Goal: Transaction & Acquisition: Download file/media

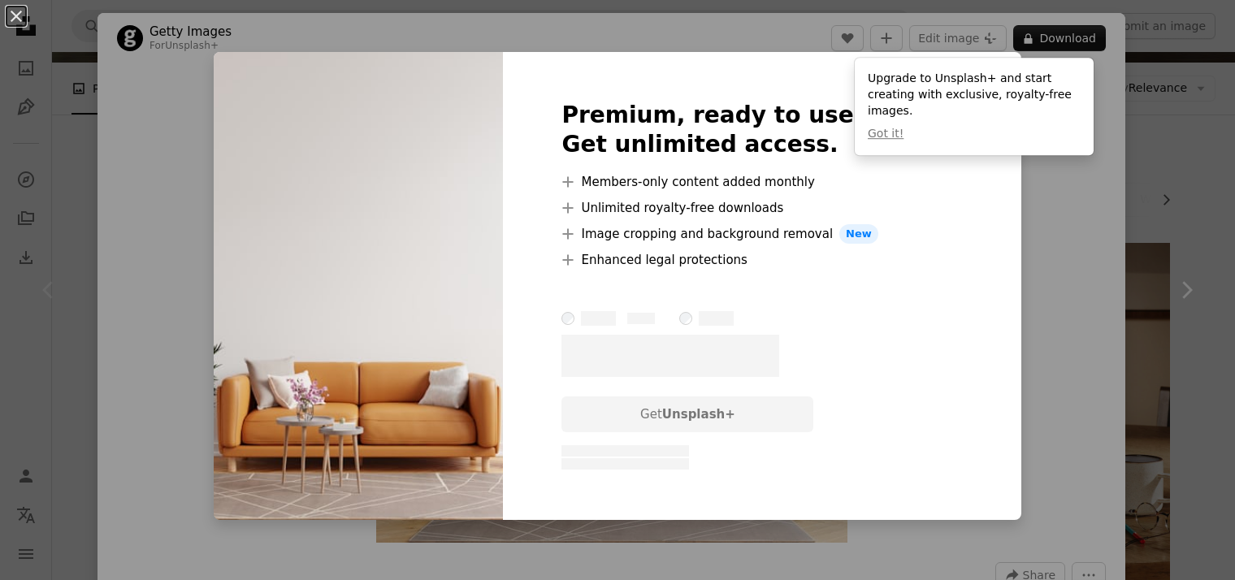
scroll to position [163, 0]
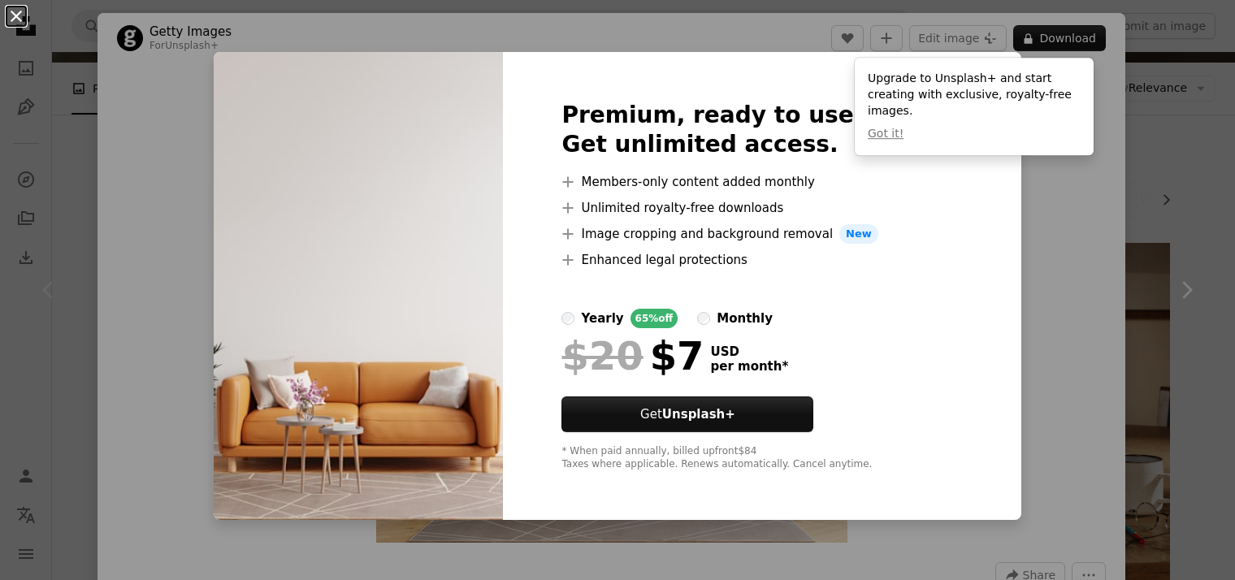
click at [14, 15] on button "An X shape" at bounding box center [17, 17] width 20 height 20
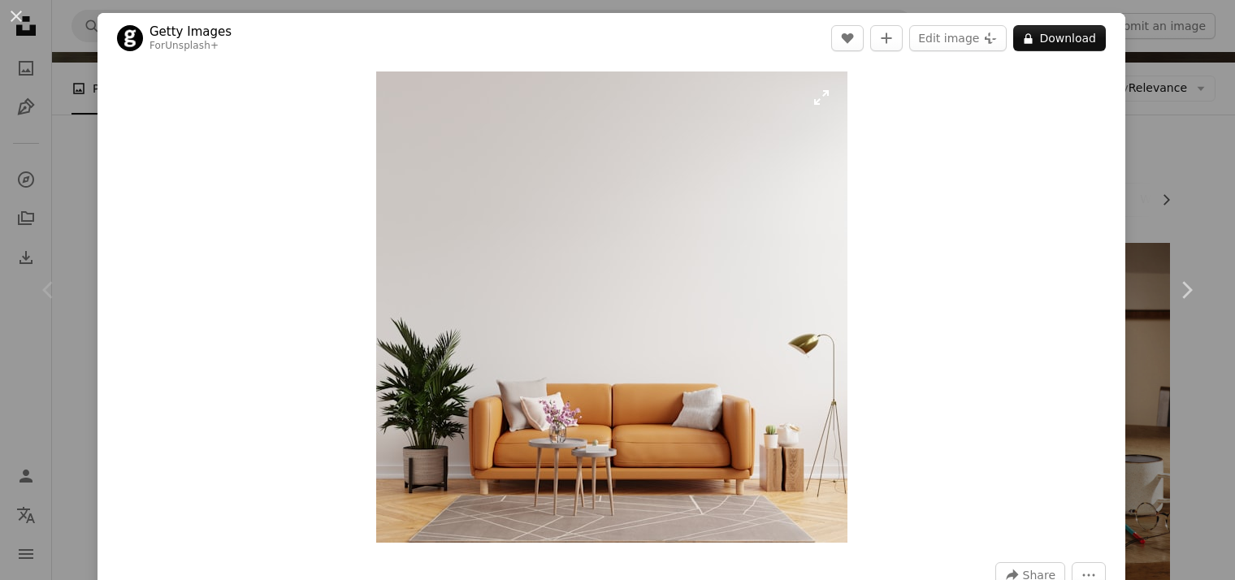
scroll to position [81, 0]
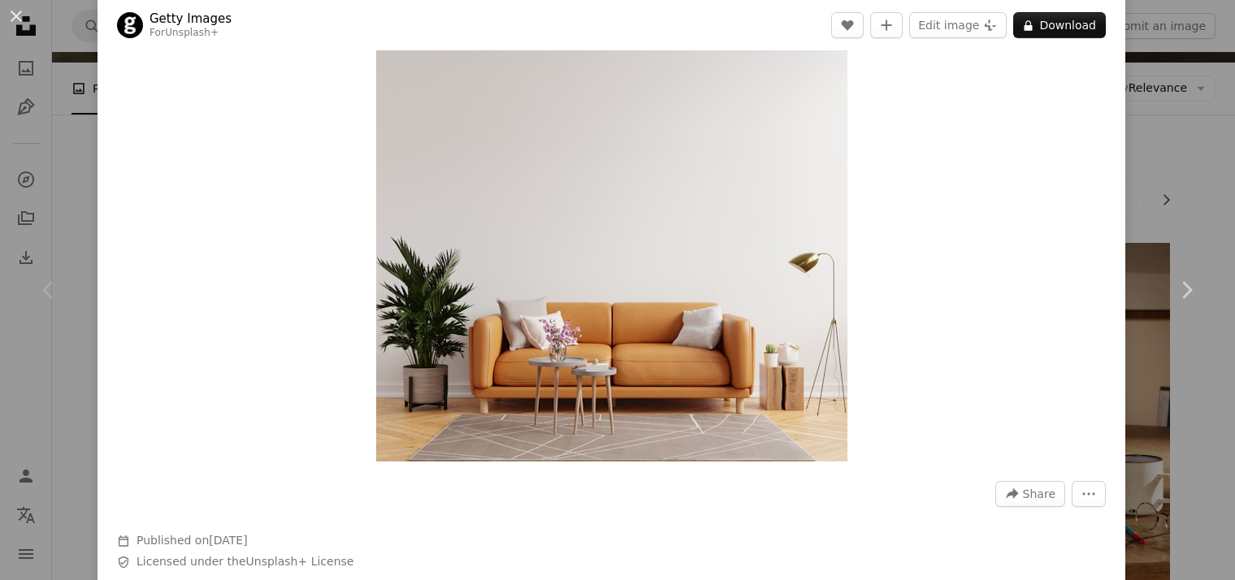
click at [490, 228] on img "Zoom in on this image" at bounding box center [611, 225] width 471 height 471
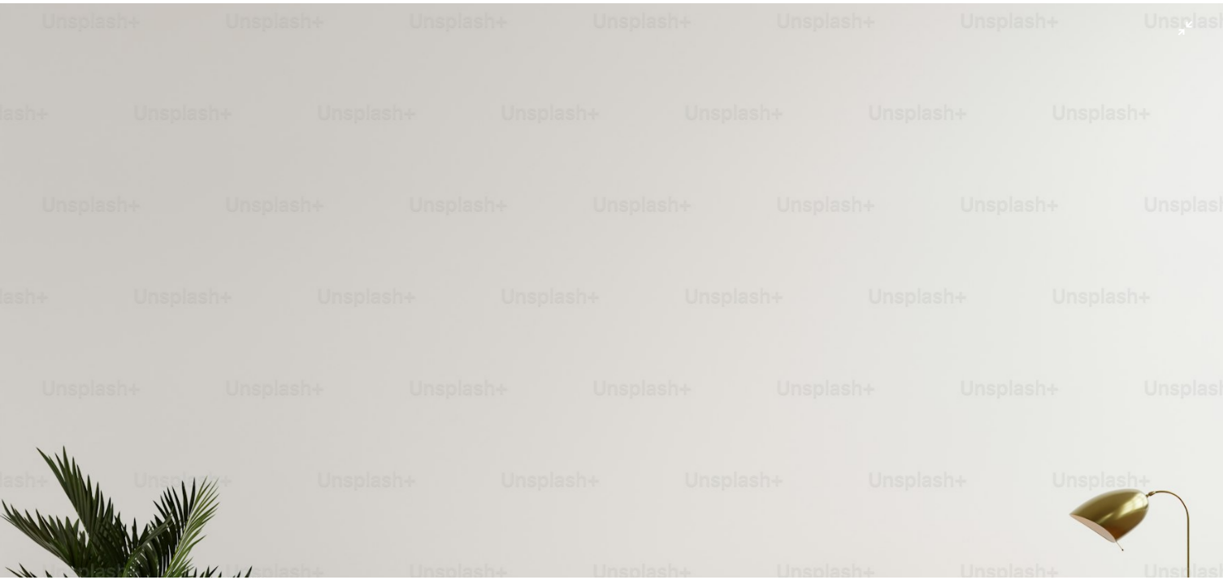
scroll to position [0, 0]
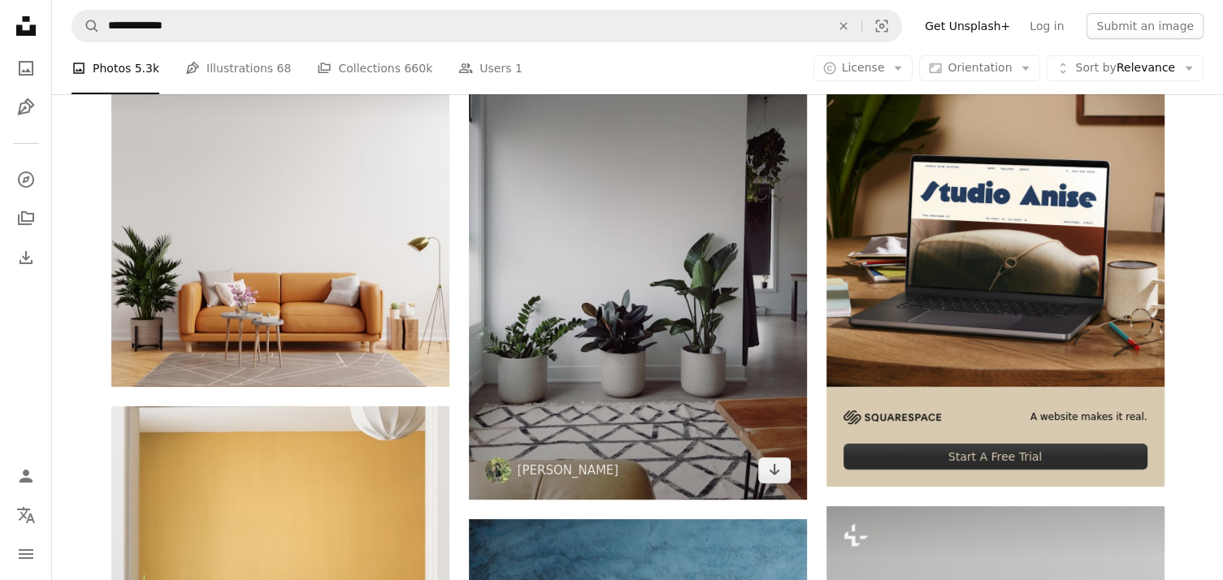
scroll to position [244, 0]
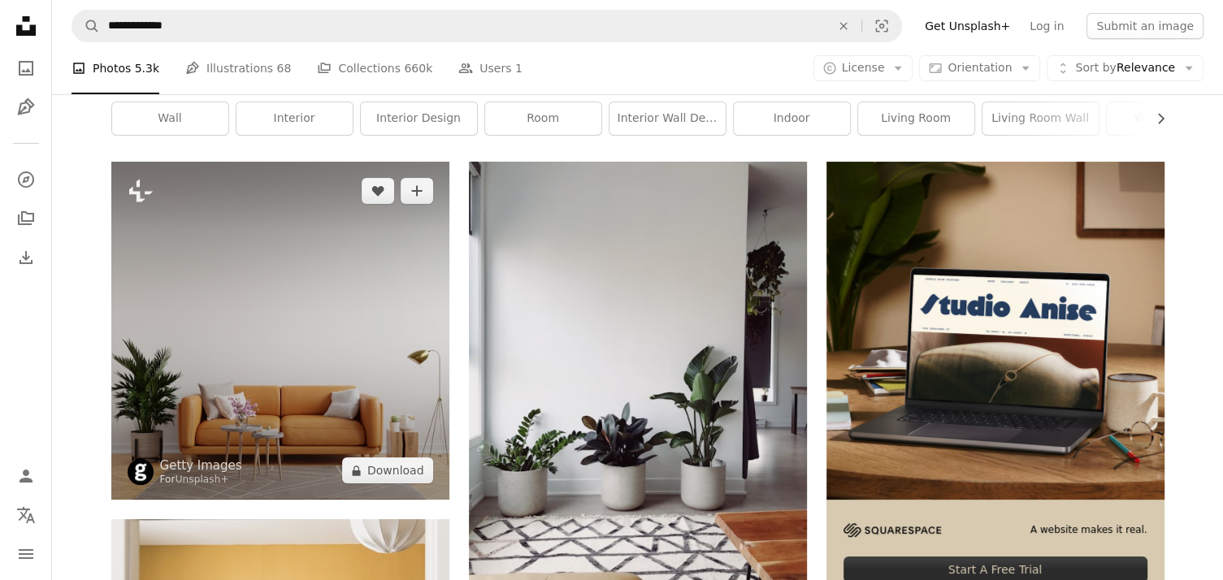
drag, startPoint x: 258, startPoint y: 349, endPoint x: 397, endPoint y: 287, distance: 152.4
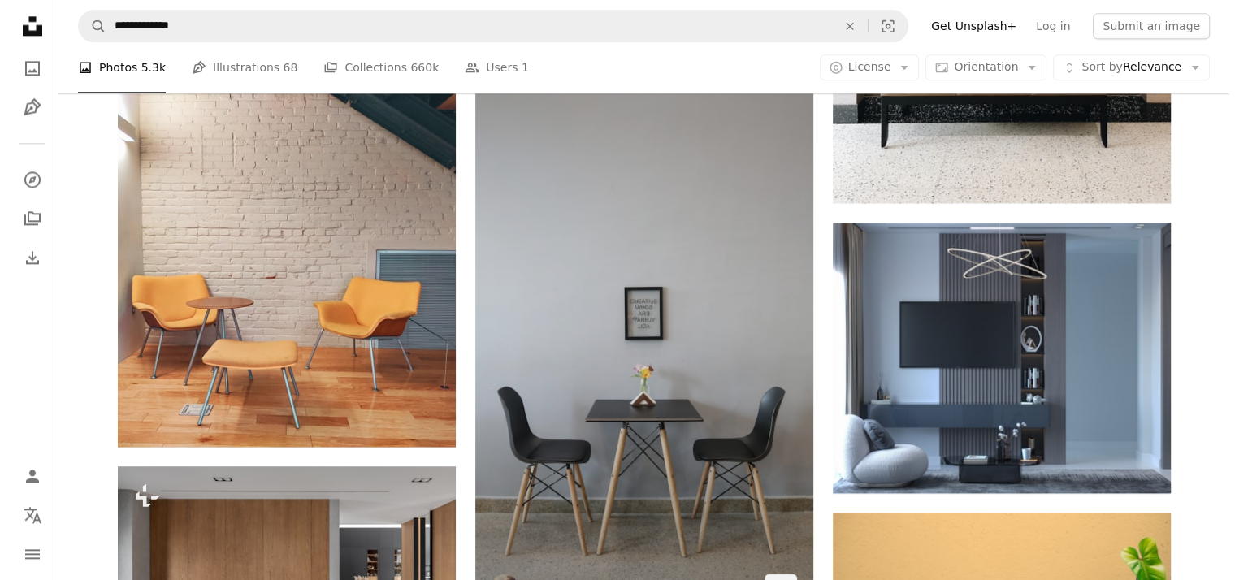
scroll to position [2194, 0]
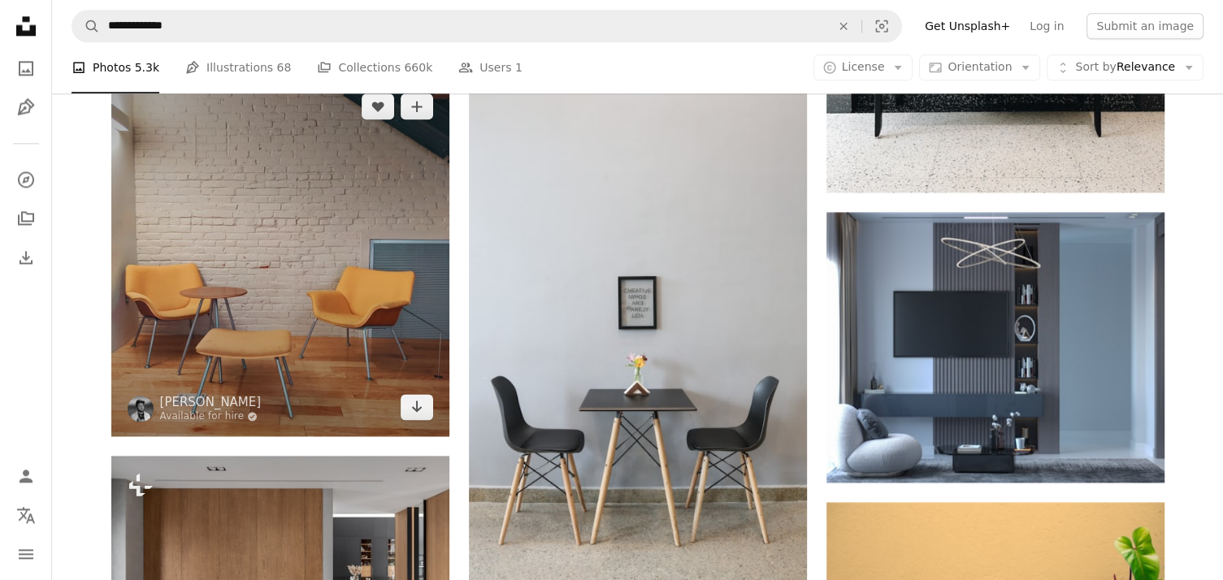
click at [294, 245] on img at bounding box center [280, 256] width 338 height 359
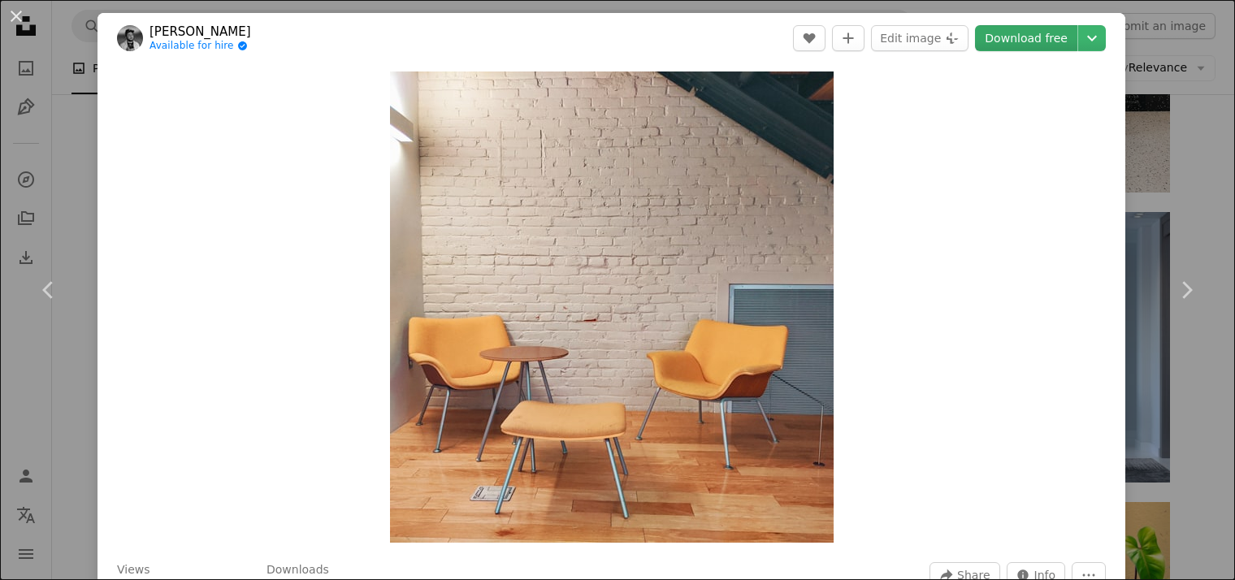
click at [1018, 37] on link "Download free" at bounding box center [1026, 38] width 102 height 26
